Goal: Transaction & Acquisition: Purchase product/service

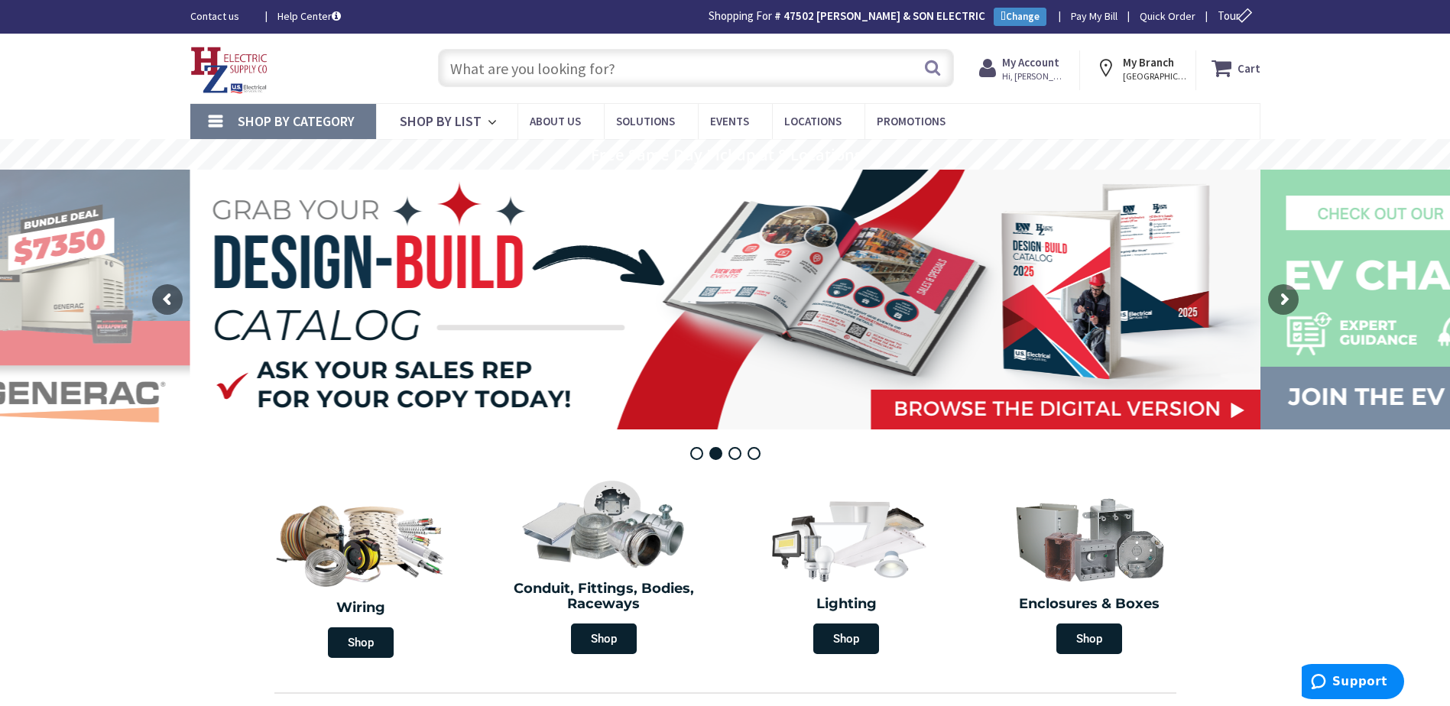
click at [597, 73] on input "text" at bounding box center [696, 68] width 516 height 38
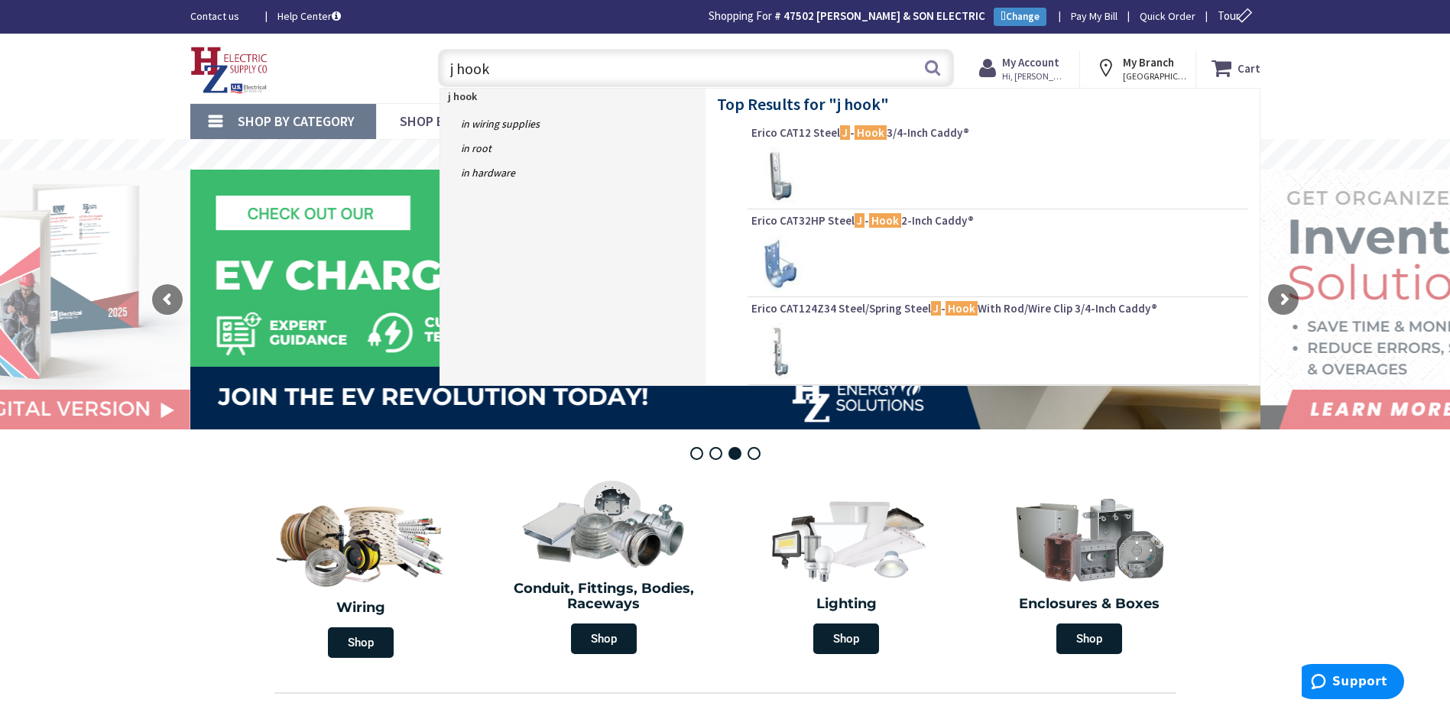
type input "j hooks"
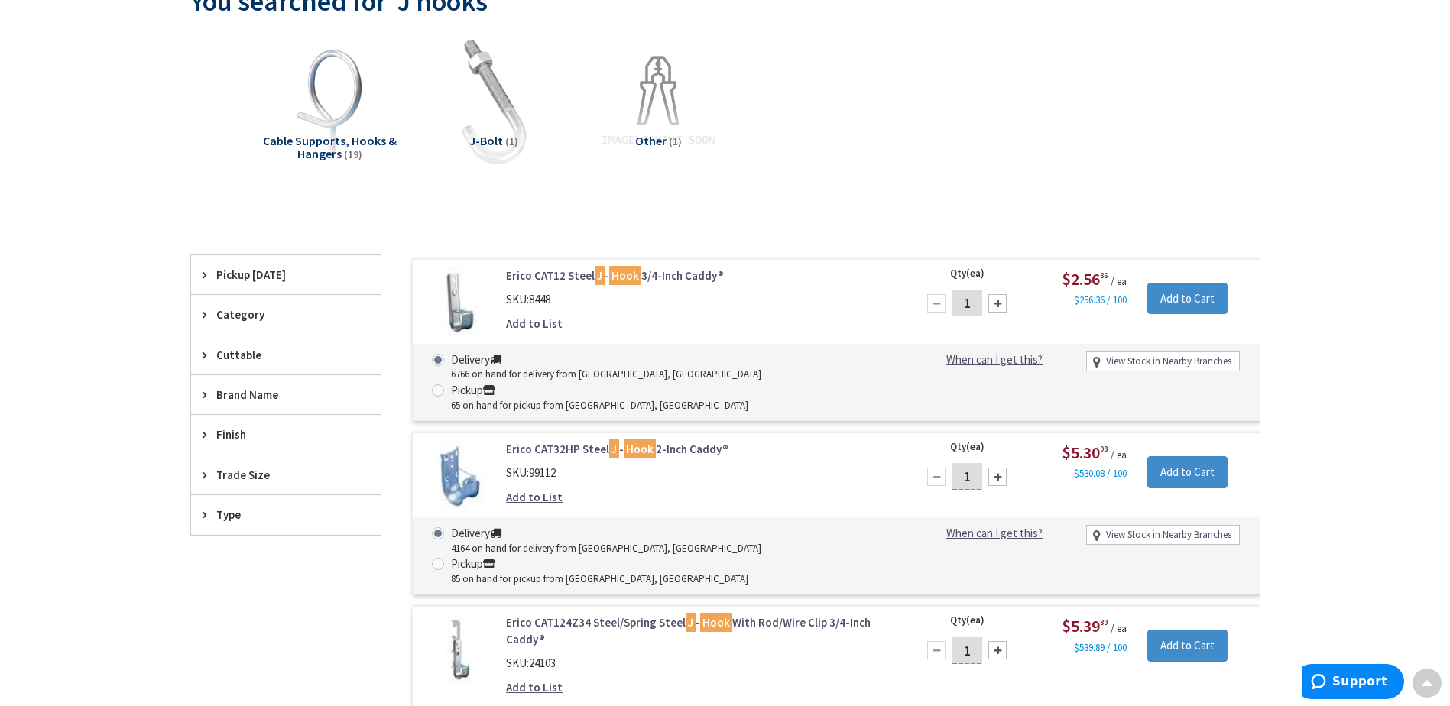
scroll to position [155, 0]
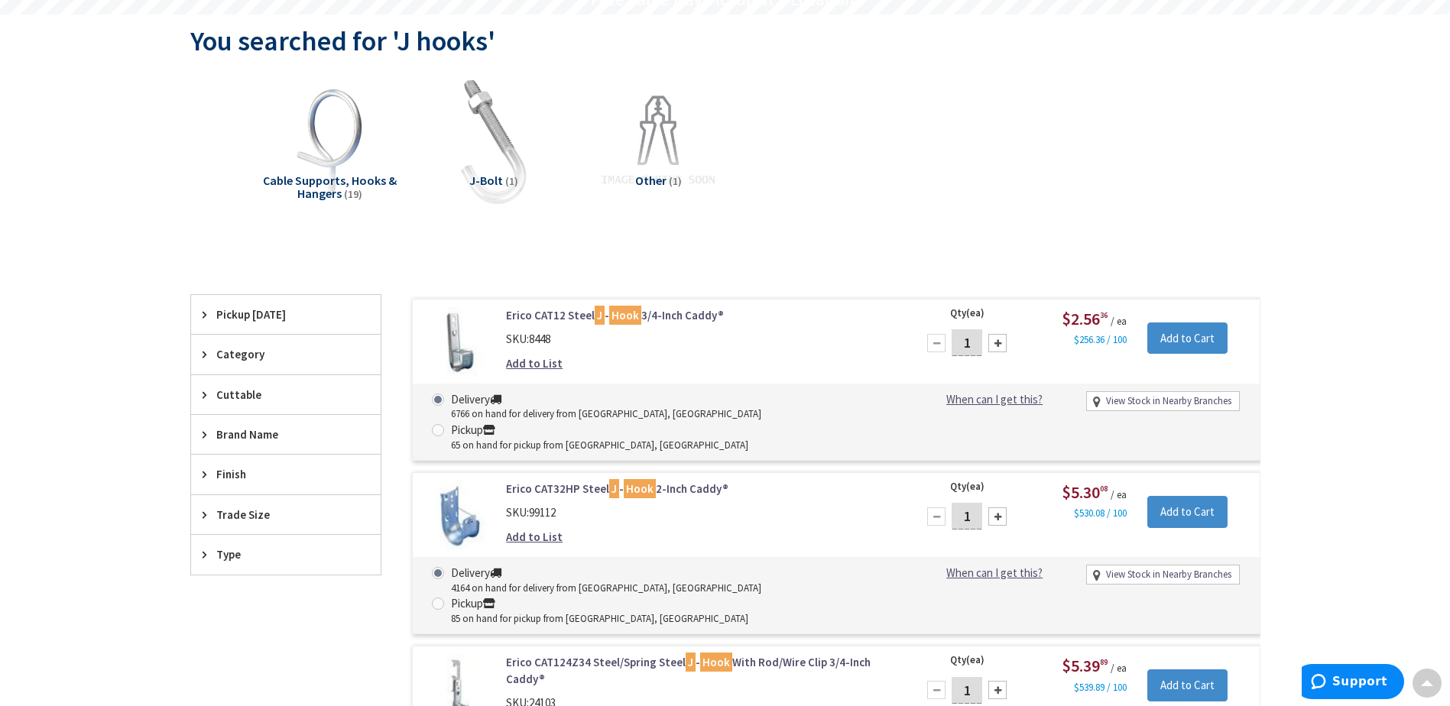
click at [462, 362] on img at bounding box center [459, 342] width 71 height 71
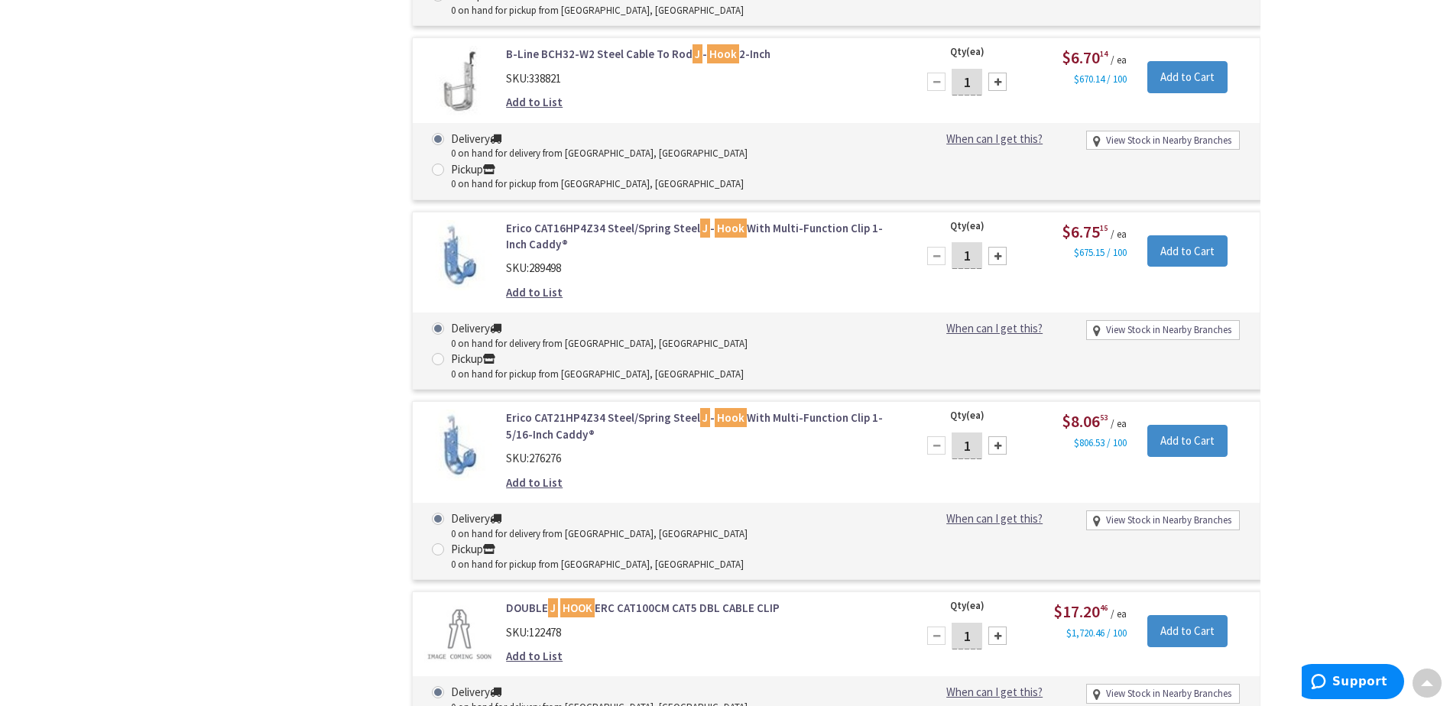
scroll to position [2767, 0]
